Goal: Complete application form

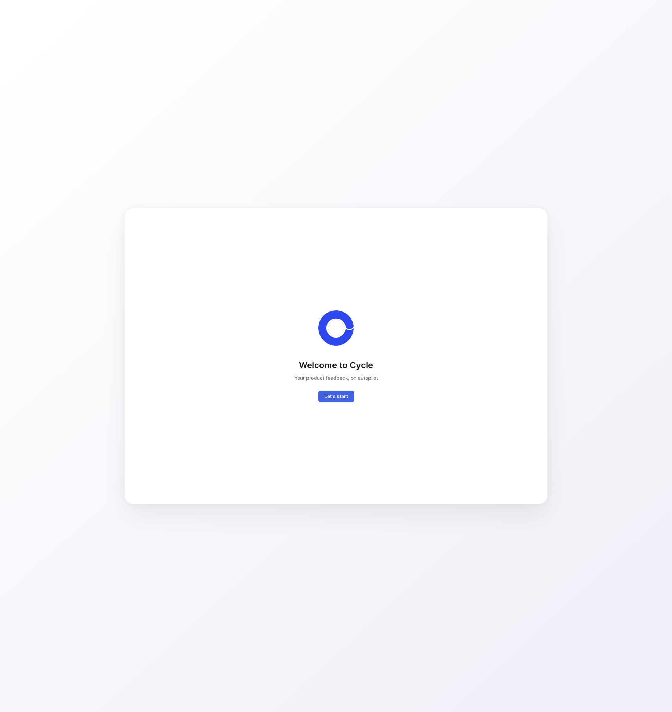
click at [327, 393] on span "Let's start" at bounding box center [336, 396] width 24 height 8
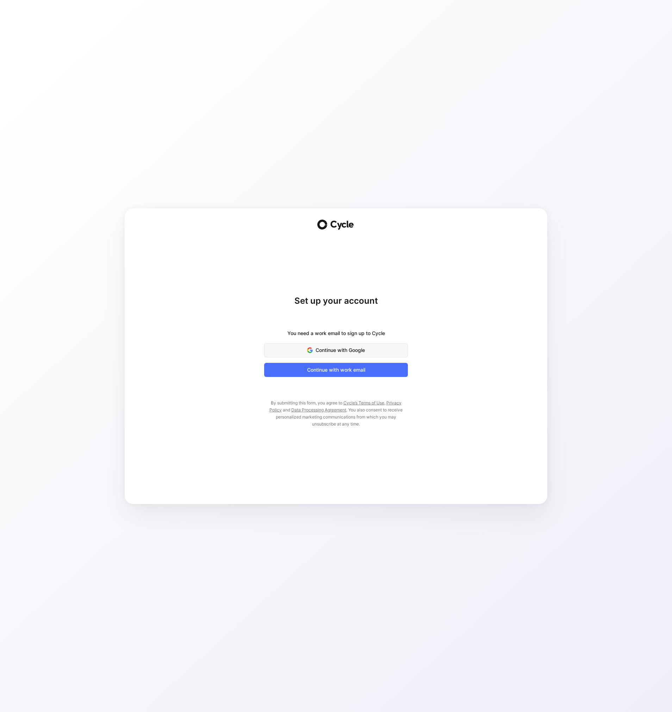
click at [318, 351] on span "Continue with Google" at bounding box center [336, 350] width 126 height 8
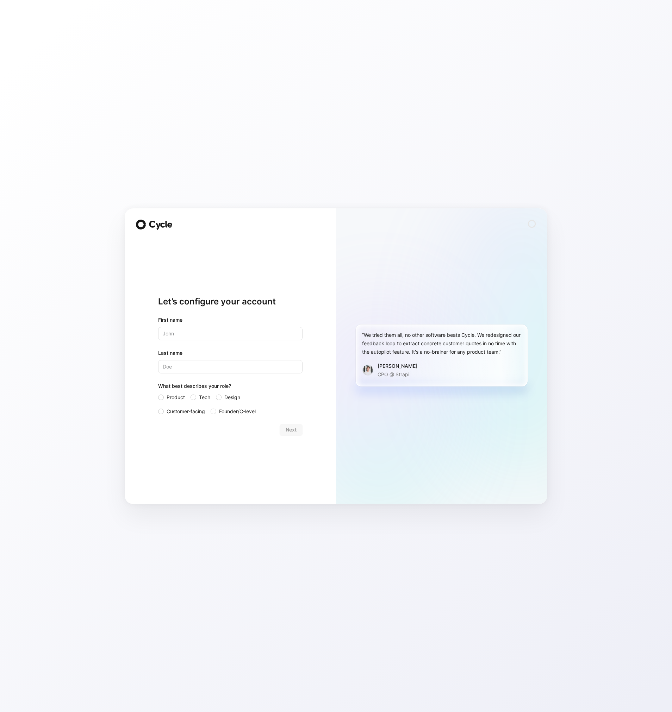
click at [381, 68] on div "Let’s configure your account First name Last name What best describes your role…" at bounding box center [336, 356] width 672 height 712
click at [190, 333] on input "text" at bounding box center [230, 333] width 144 height 13
type input "[PERSON_NAME]"
type input "OPa"
type input "Q"
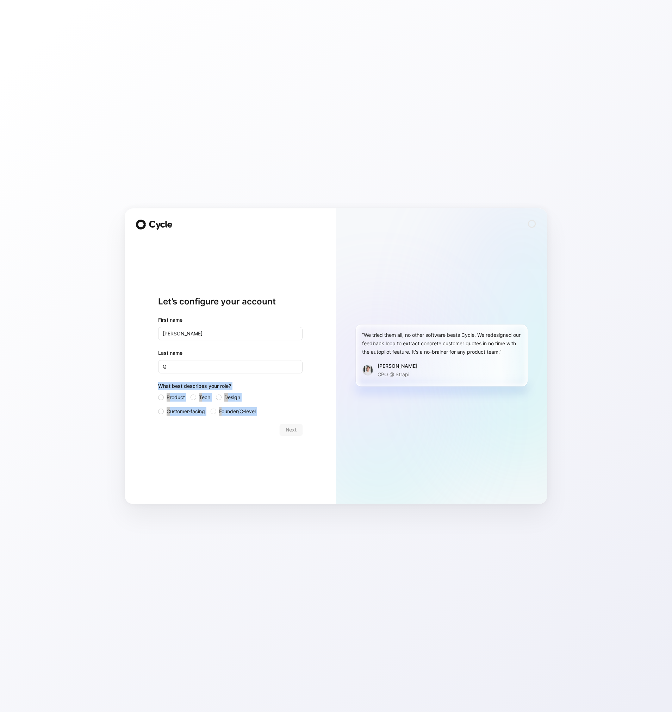
drag, startPoint x: 243, startPoint y: 423, endPoint x: 156, endPoint y: 385, distance: 94.9
click at [156, 385] on div "Let’s configure your account First name [PERSON_NAME] Last name Q What best des…" at bounding box center [230, 356] width 211 height 296
click at [157, 386] on div "Let’s configure your account First name [PERSON_NAME] Last name Q What best des…" at bounding box center [230, 356] width 211 height 296
drag, startPoint x: 186, startPoint y: 388, endPoint x: 220, endPoint y: 432, distance: 56.1
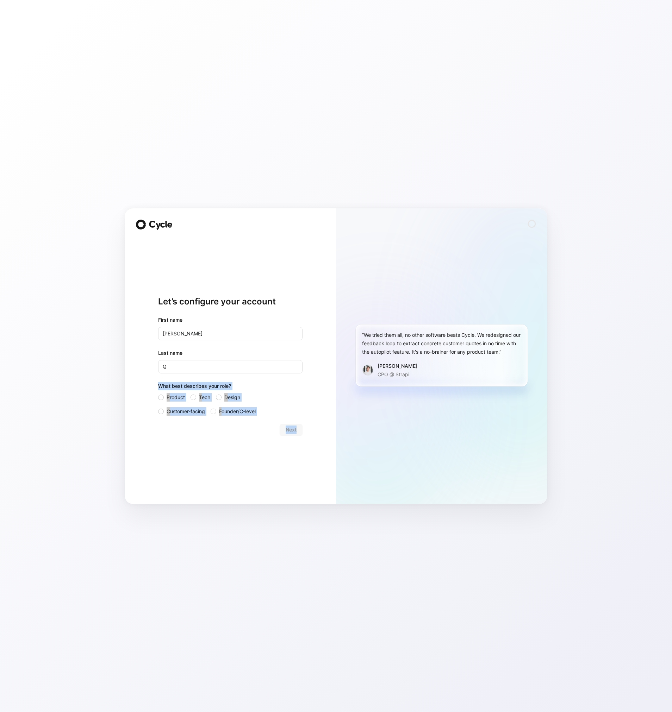
click at [220, 432] on form "First name [PERSON_NAME] Last name Q What best describes your role? Product Tec…" at bounding box center [230, 376] width 144 height 120
click at [220, 432] on div "Next" at bounding box center [230, 429] width 144 height 11
drag, startPoint x: 194, startPoint y: 334, endPoint x: 141, endPoint y: 330, distance: 54.0
click at [141, 330] on div "Let’s configure your account First name [PERSON_NAME] Last name Q What best des…" at bounding box center [230, 356] width 211 height 296
click at [179, 327] on input "text" at bounding box center [230, 333] width 144 height 13
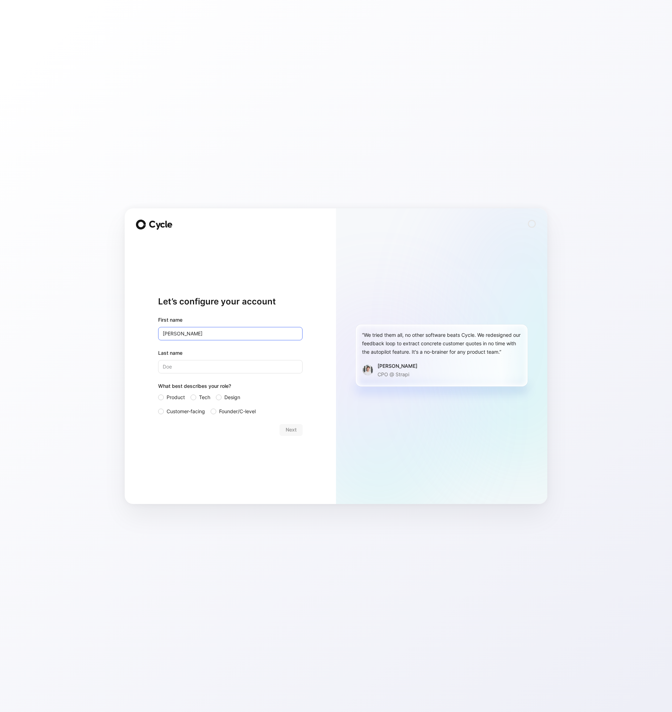
type input "[PERSON_NAME]"
click at [211, 398] on div "Product Tech Design Customer-facing Founder/C-level" at bounding box center [230, 404] width 144 height 23
click at [208, 399] on span "Tech" at bounding box center [204, 397] width 11 height 8
click at [191, 393] on input "Tech" at bounding box center [191, 393] width 0 height 0
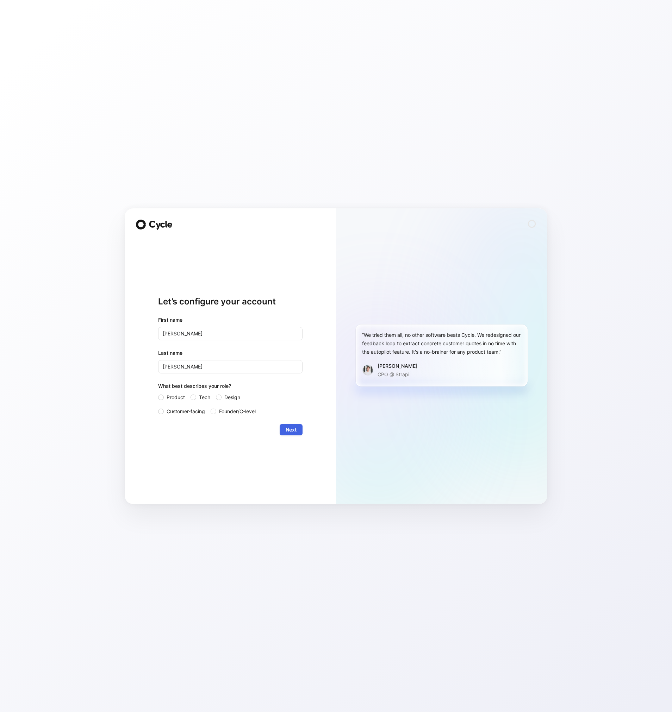
click at [295, 433] on span "Next" at bounding box center [291, 430] width 11 height 8
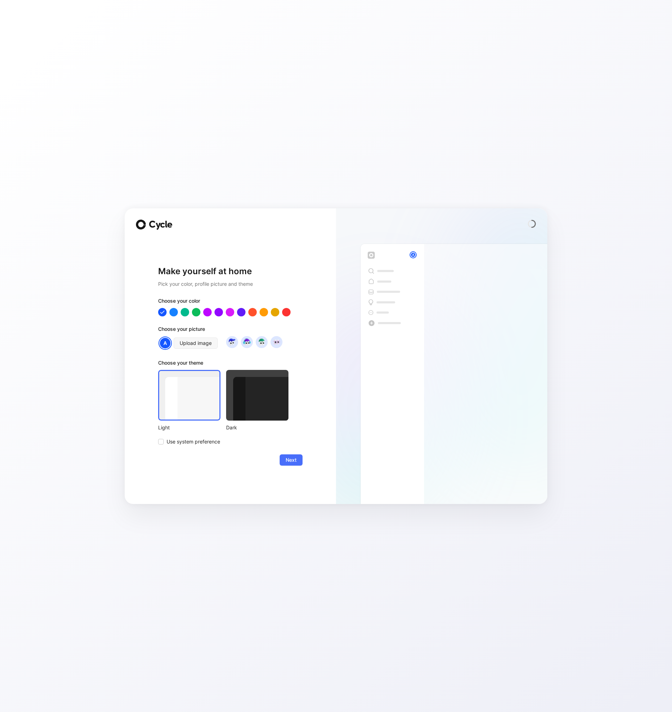
click at [241, 401] on div at bounding box center [257, 395] width 62 height 51
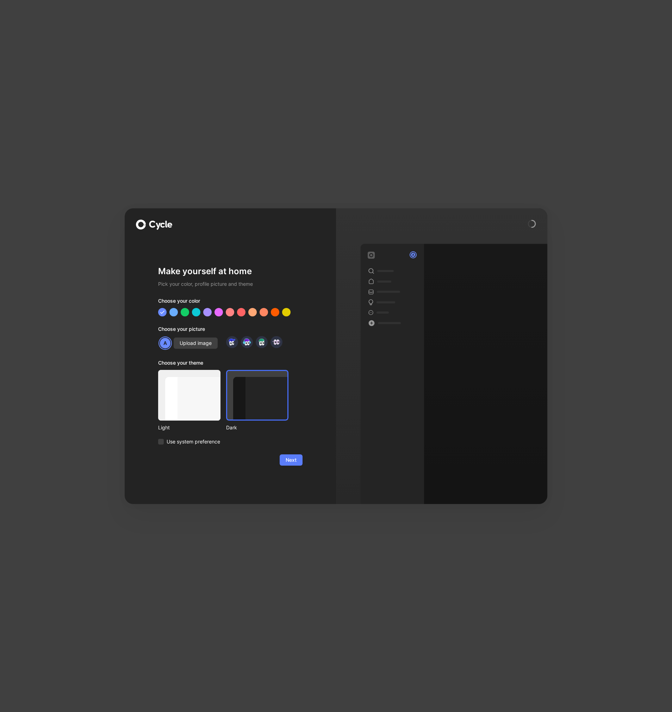
click at [298, 461] on button "Next" at bounding box center [291, 460] width 23 height 11
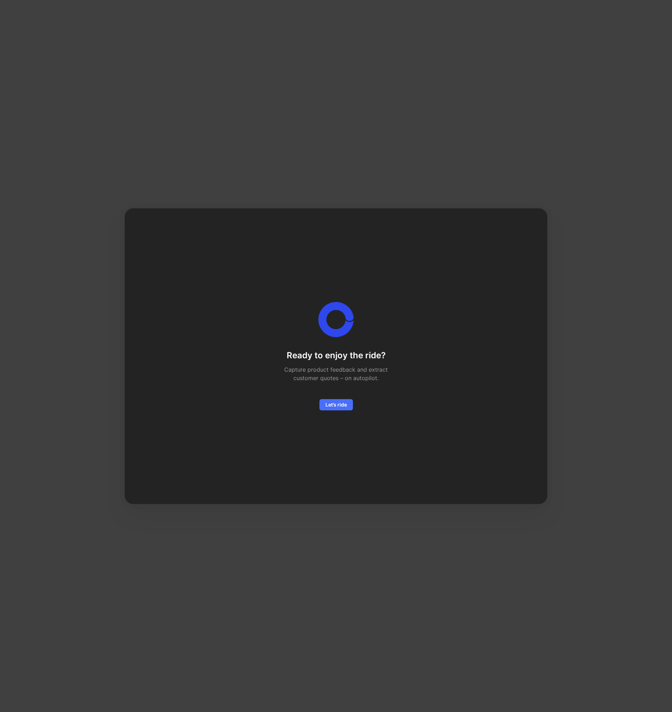
click at [336, 412] on div "Ready to enjoy the ride? Capture product feedback and extract customer quotes –…" at bounding box center [336, 356] width 400 height 273
click at [341, 403] on span "Let’s ride" at bounding box center [335, 405] width 21 height 8
